Goal: Information Seeking & Learning: Find specific fact

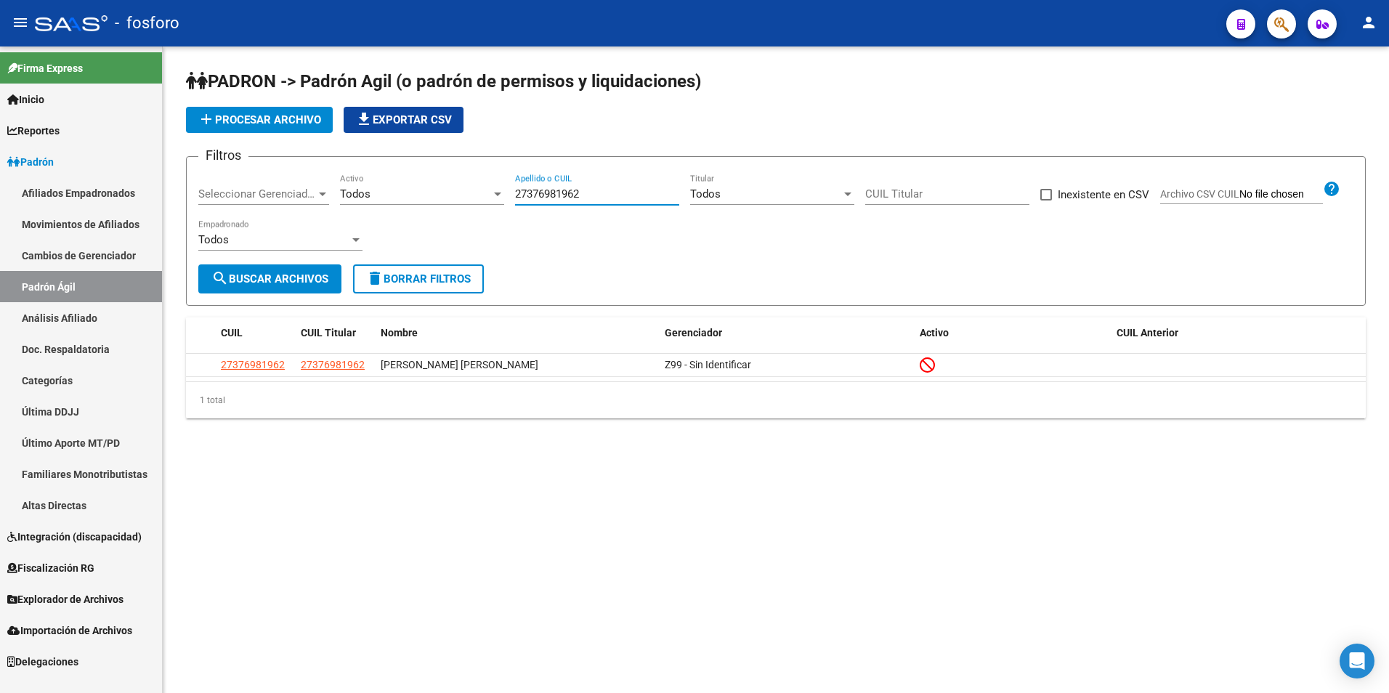
paste input
drag, startPoint x: 586, startPoint y: 190, endPoint x: 463, endPoint y: 206, distance: 123.7
click at [463, 206] on div "Filtros Seleccionar Gerenciador Seleccionar Gerenciador Todos Activo 2737698196…" at bounding box center [775, 217] width 1155 height 96
click at [296, 286] on button "search Buscar Archivos" at bounding box center [269, 278] width 143 height 29
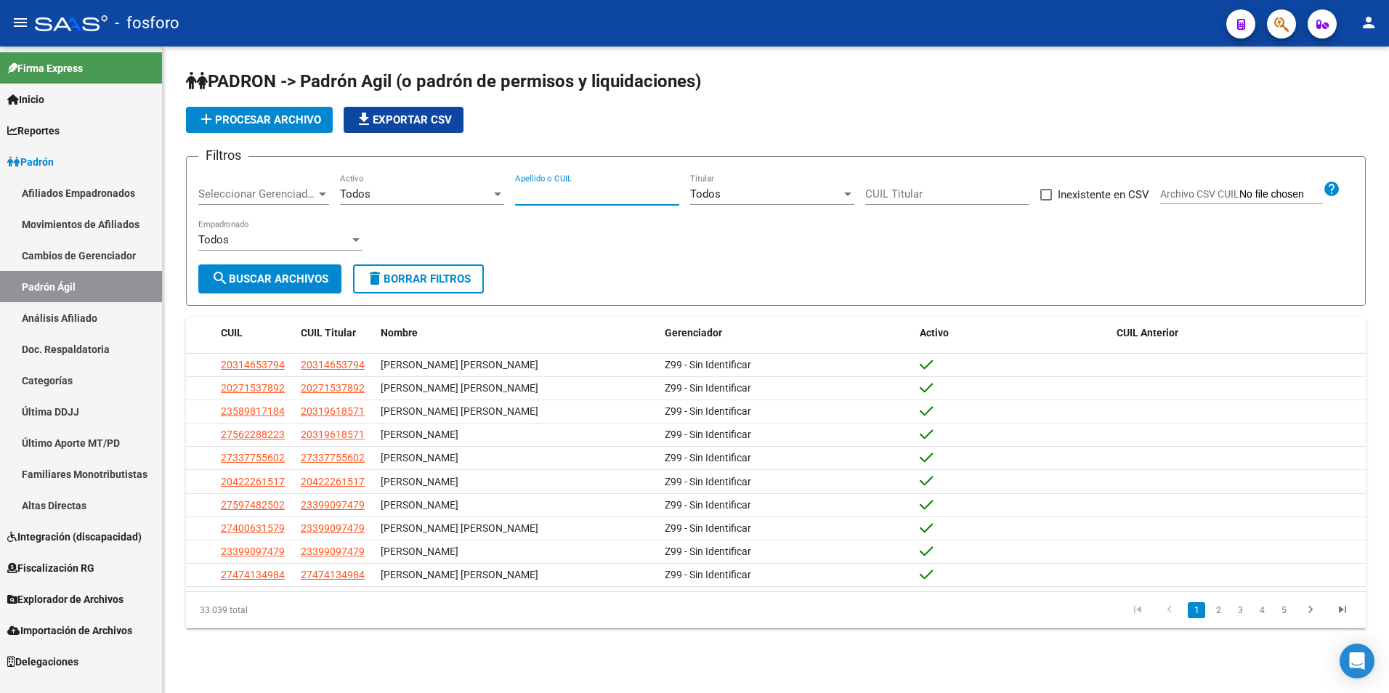
click at [559, 195] on input "Apellido o CUIL" at bounding box center [597, 193] width 164 height 13
click at [550, 190] on input "Apellido o CUIL" at bounding box center [597, 193] width 164 height 13
paste input "23311560379"
click at [272, 284] on span "search Buscar Archivos" at bounding box center [269, 278] width 117 height 13
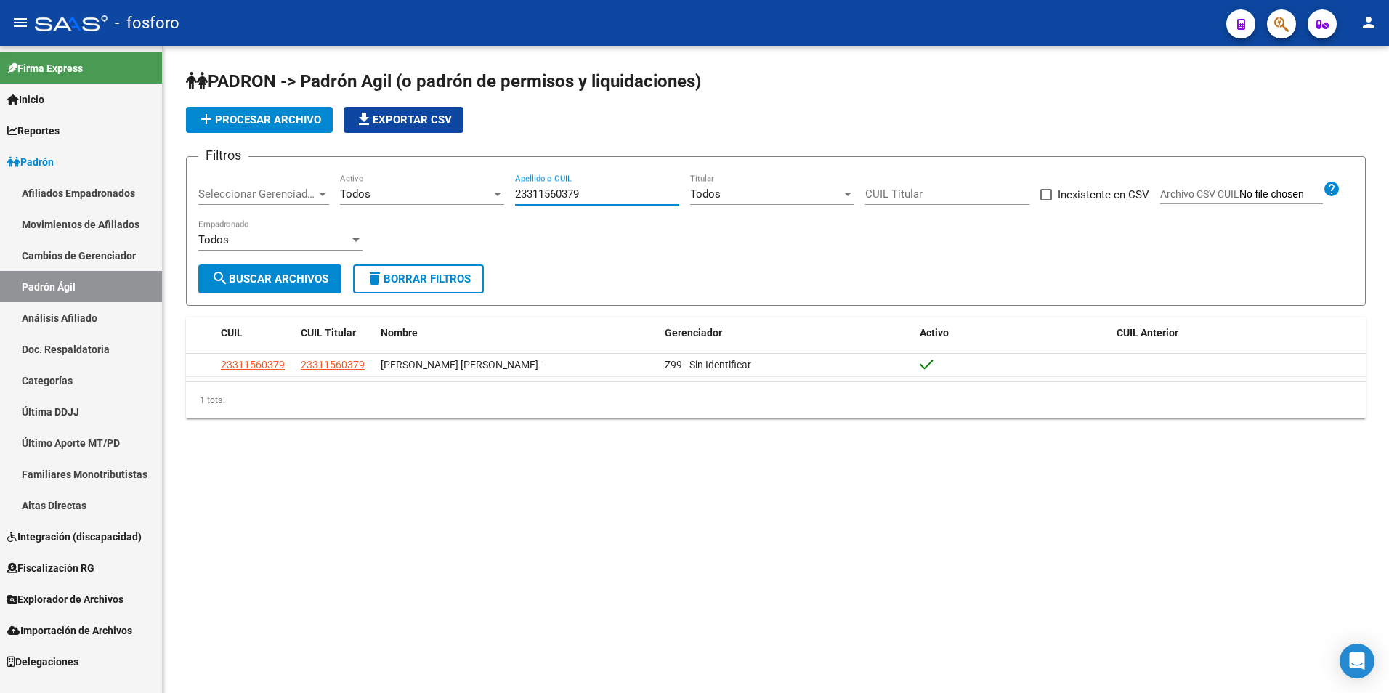
drag, startPoint x: 603, startPoint y: 194, endPoint x: 506, endPoint y: 216, distance: 99.8
click at [506, 216] on div "Filtros Seleccionar Gerenciador Seleccionar Gerenciador Todos Activo 2331156037…" at bounding box center [775, 217] width 1155 height 96
paste input "23947288474"
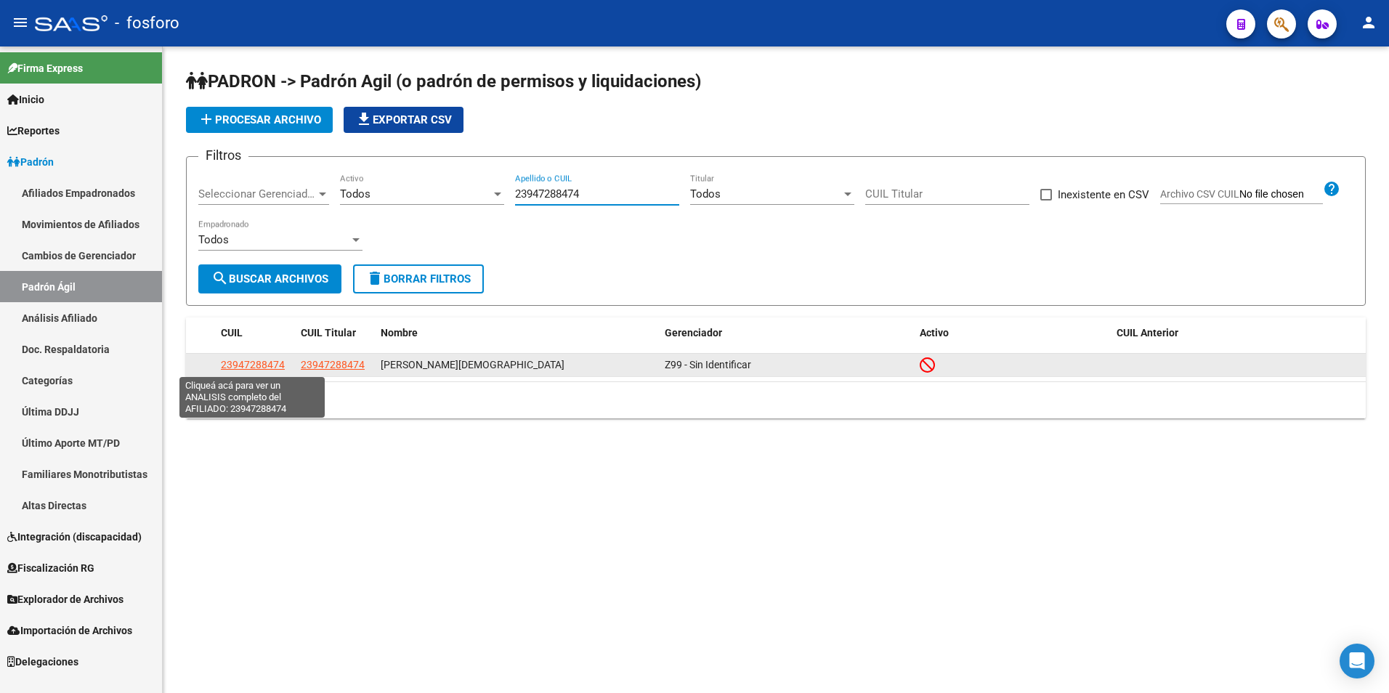
type input "23947288474"
click at [249, 369] on span "23947288474" at bounding box center [253, 365] width 64 height 12
type textarea "23947288474"
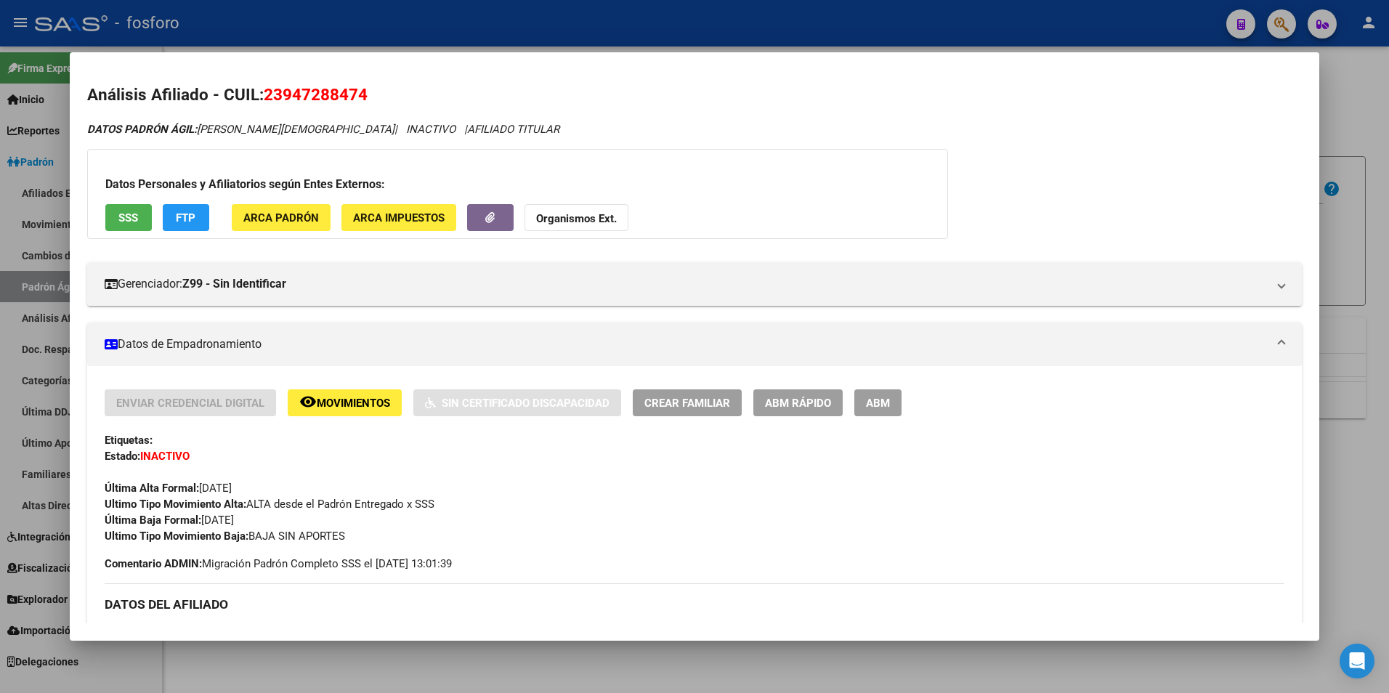
click at [352, 404] on span "Movimientos" at bounding box center [353, 403] width 73 height 13
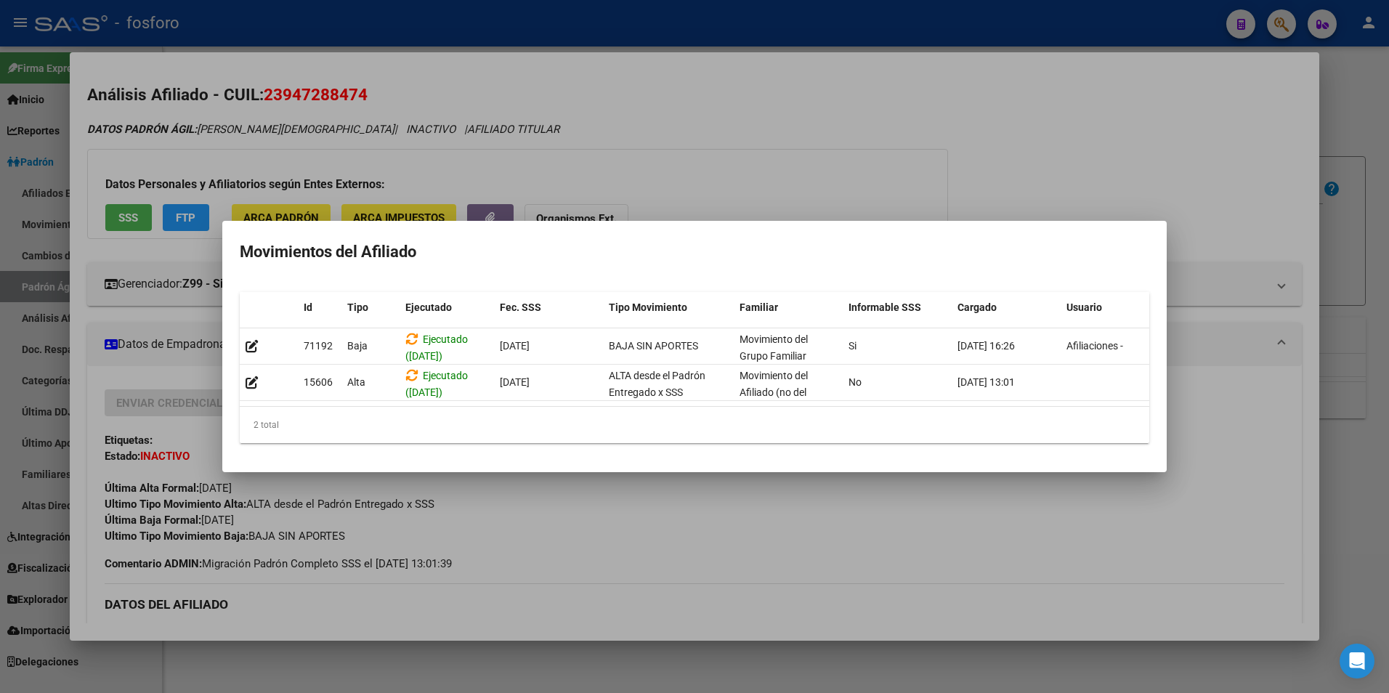
click at [919, 535] on div at bounding box center [694, 346] width 1389 height 693
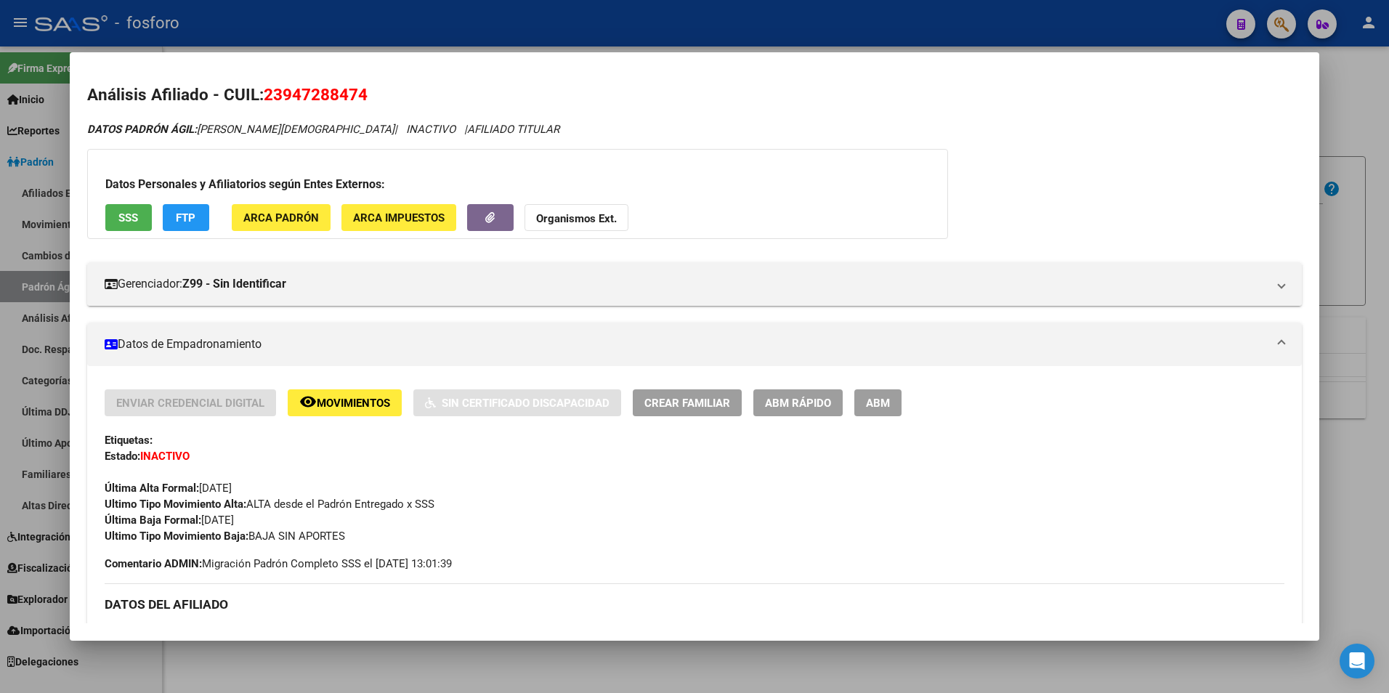
click at [1094, 168] on div "DATOS PADRÓN ÁGIL: [PERSON_NAME][DEMOGRAPHIC_DATA] | INACTIVO | AFILIADO TITULA…" at bounding box center [694, 655] width 1215 height 1068
drag, startPoint x: 202, startPoint y: 123, endPoint x: 397, endPoint y: 127, distance: 195.4
click at [397, 127] on icon "DATOS PADRÓN ÁGIL: [PERSON_NAME][DEMOGRAPHIC_DATA] | INACTIVO | AFILIADO TITULAR" at bounding box center [323, 129] width 472 height 13
